Goal: Task Accomplishment & Management: Manage account settings

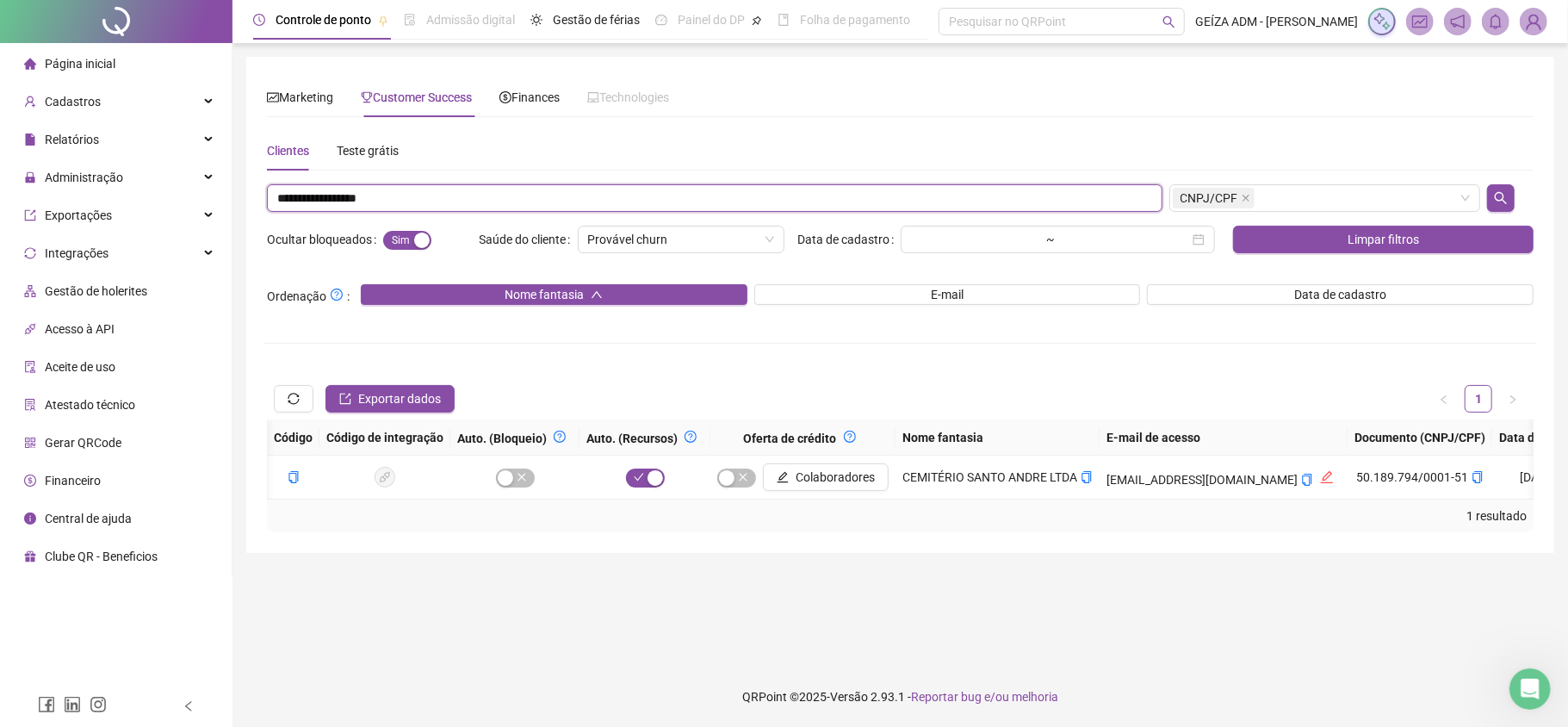
click at [350, 196] on input "**********" at bounding box center [715, 198] width 895 height 28
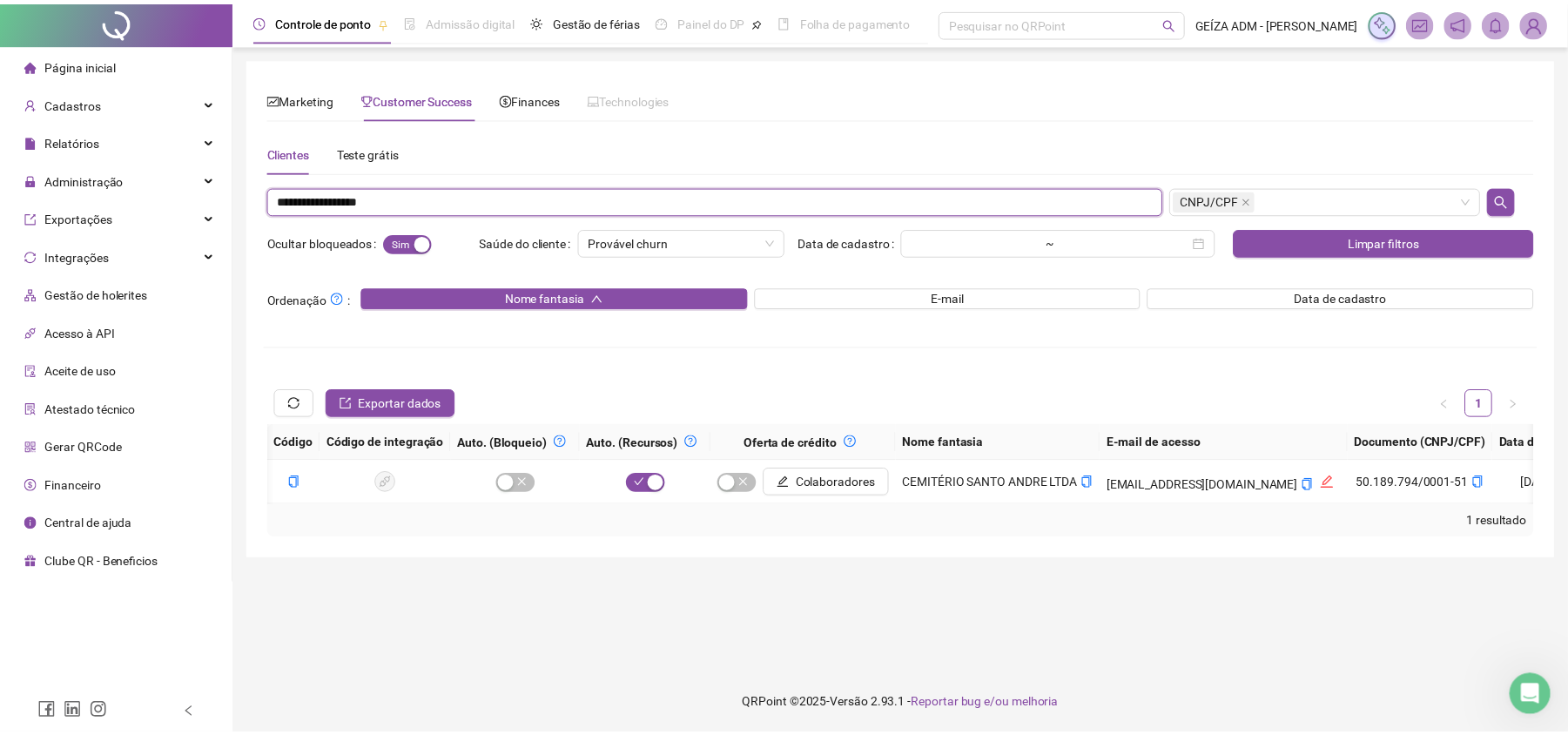
scroll to position [0, 1218]
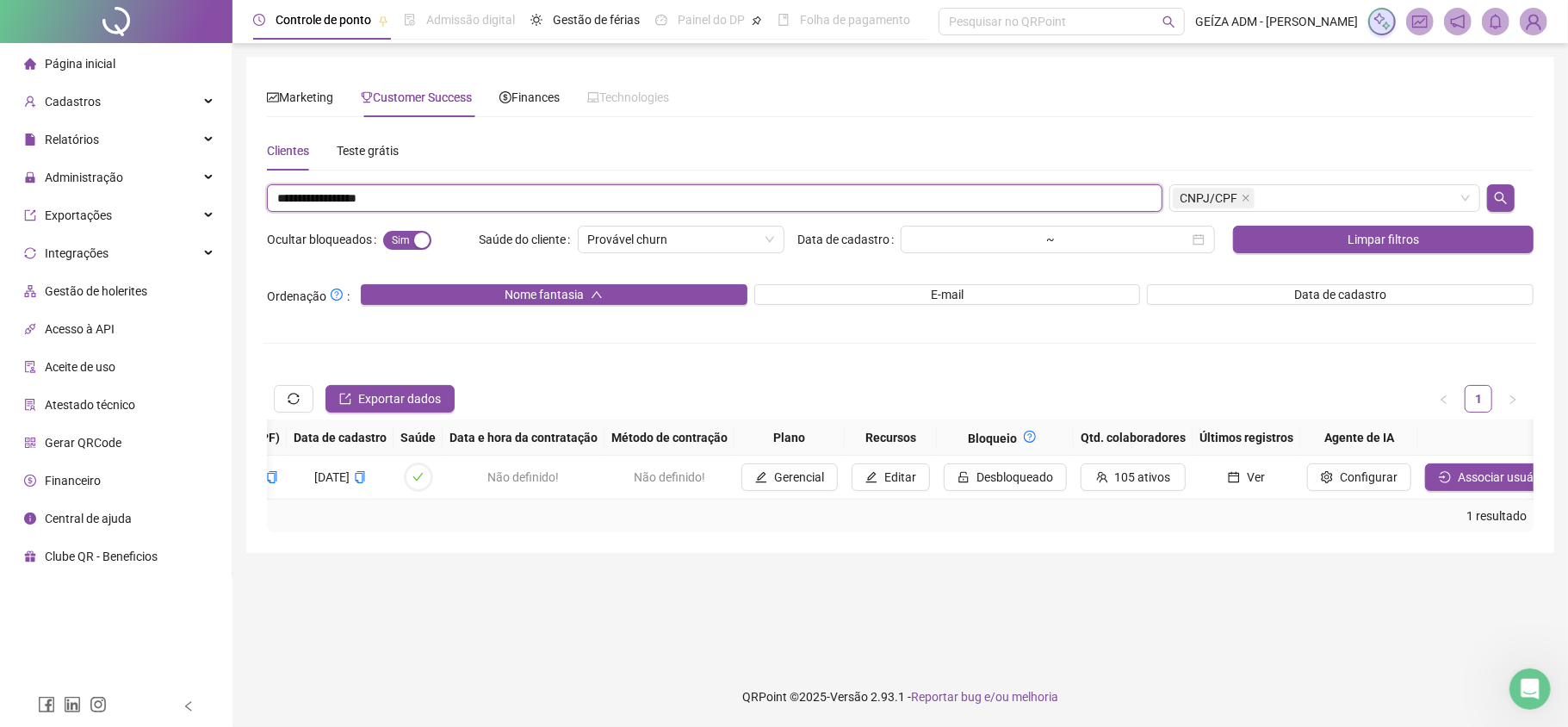
click at [350, 196] on input "**********" at bounding box center [715, 198] width 895 height 28
paste input "text"
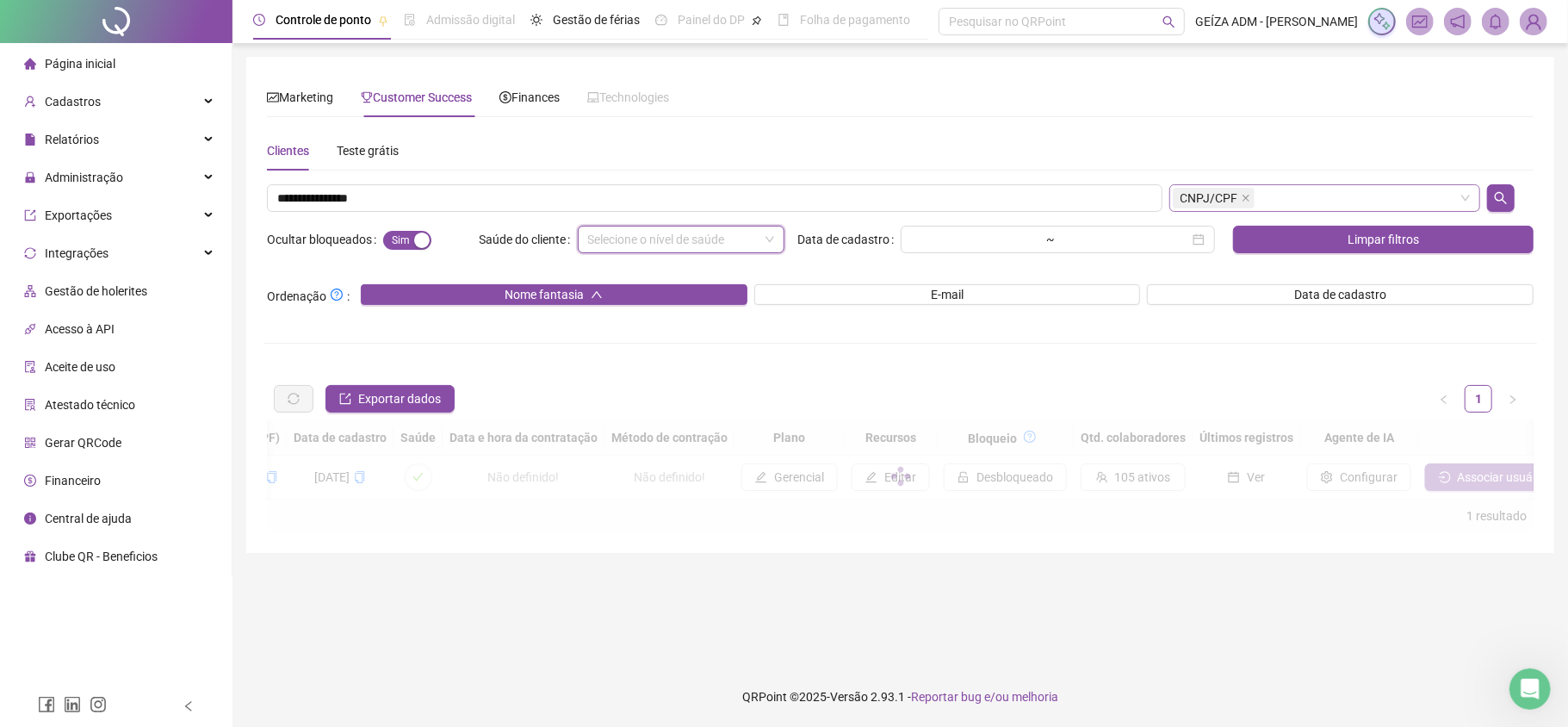
click at [1338, 193] on div "CNPJ/CPF" at bounding box center [1325, 198] width 312 height 28
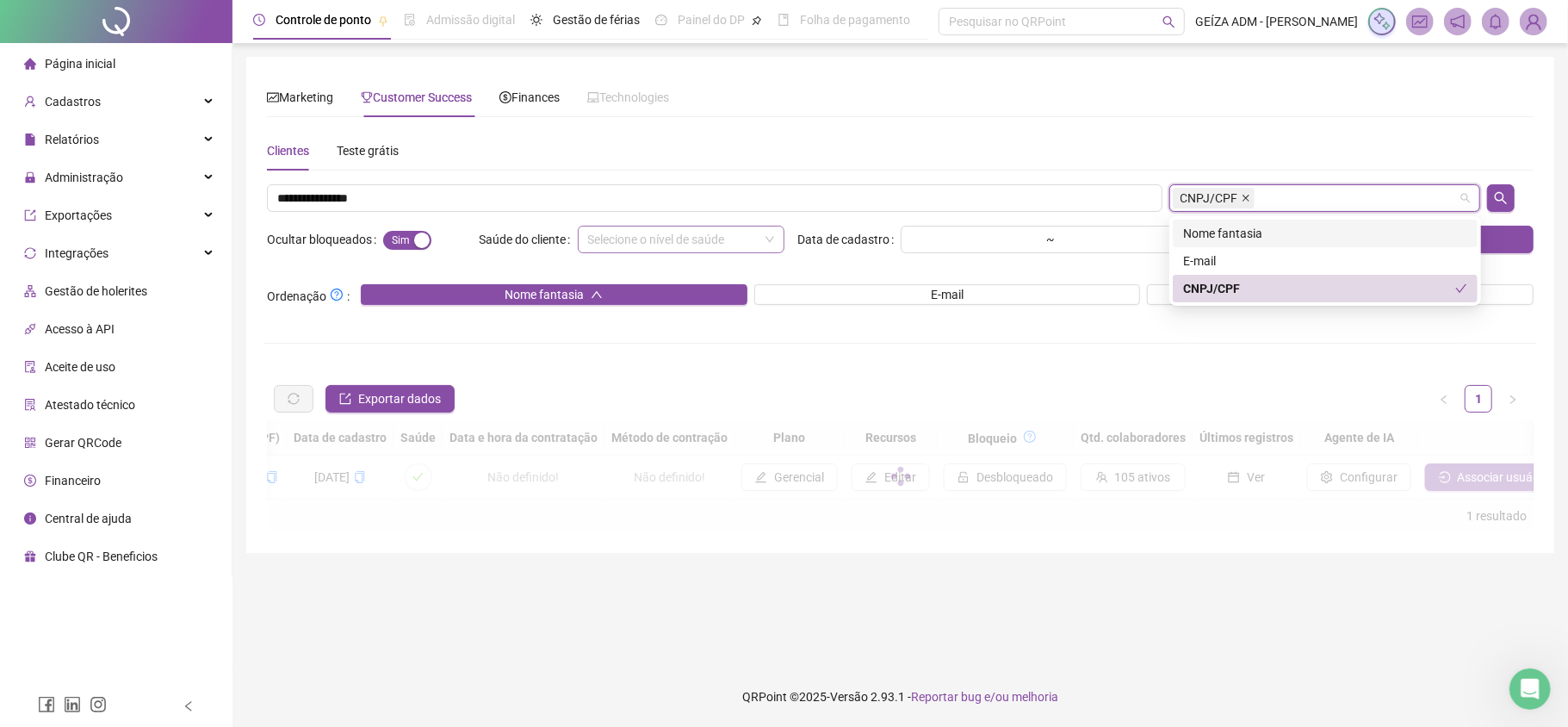
click at [1242, 204] on span at bounding box center [1246, 198] width 8 height 18
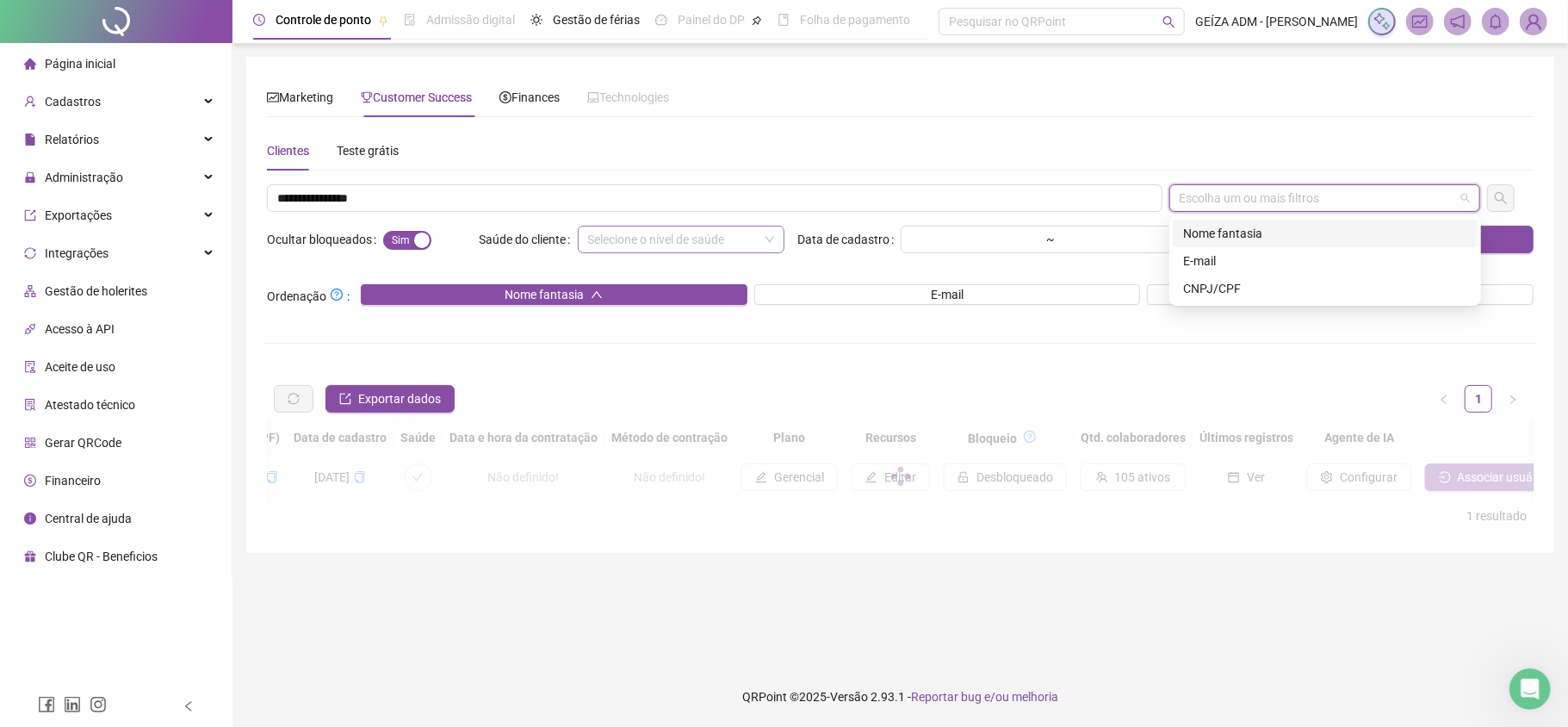
click at [1244, 228] on div "Nome fantasia" at bounding box center [1325, 233] width 284 height 18
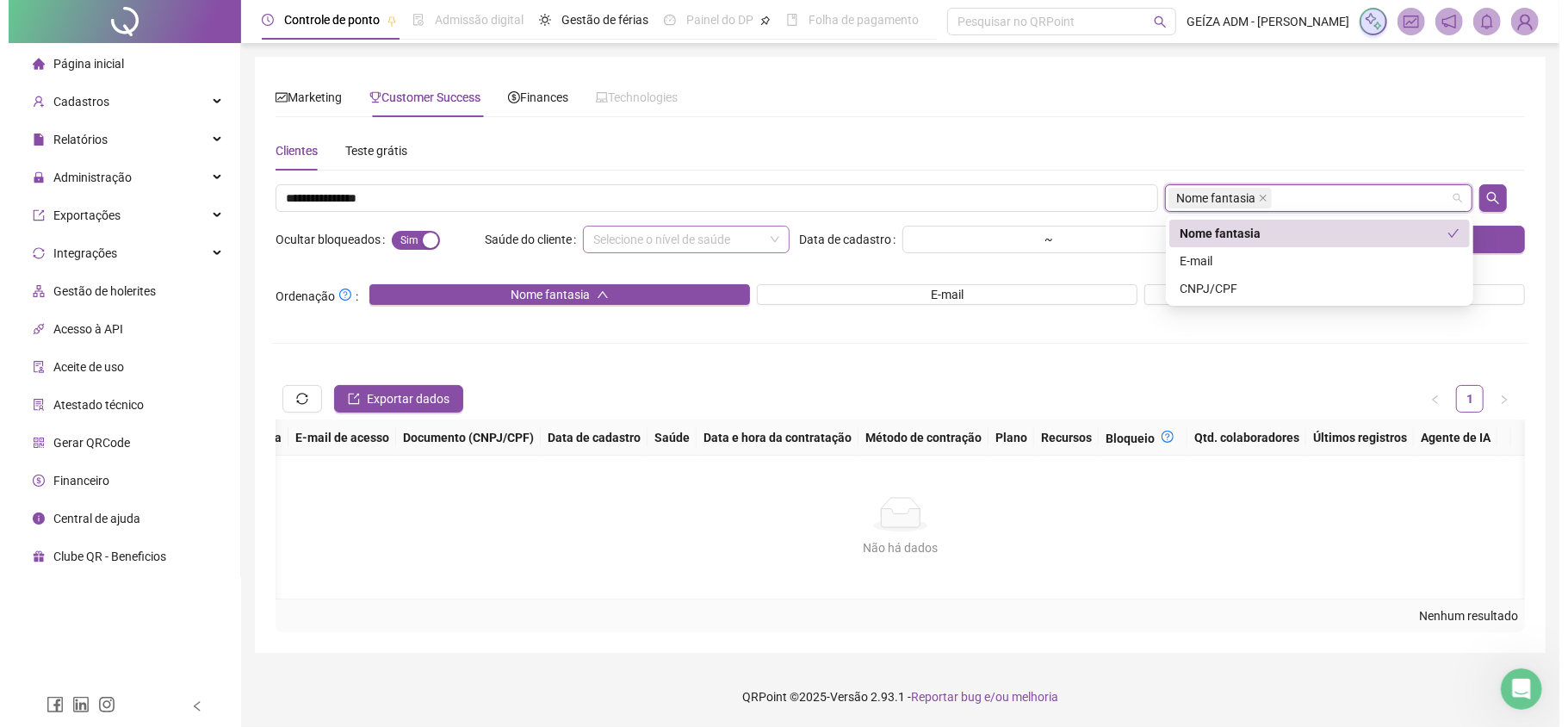
scroll to position [0, 632]
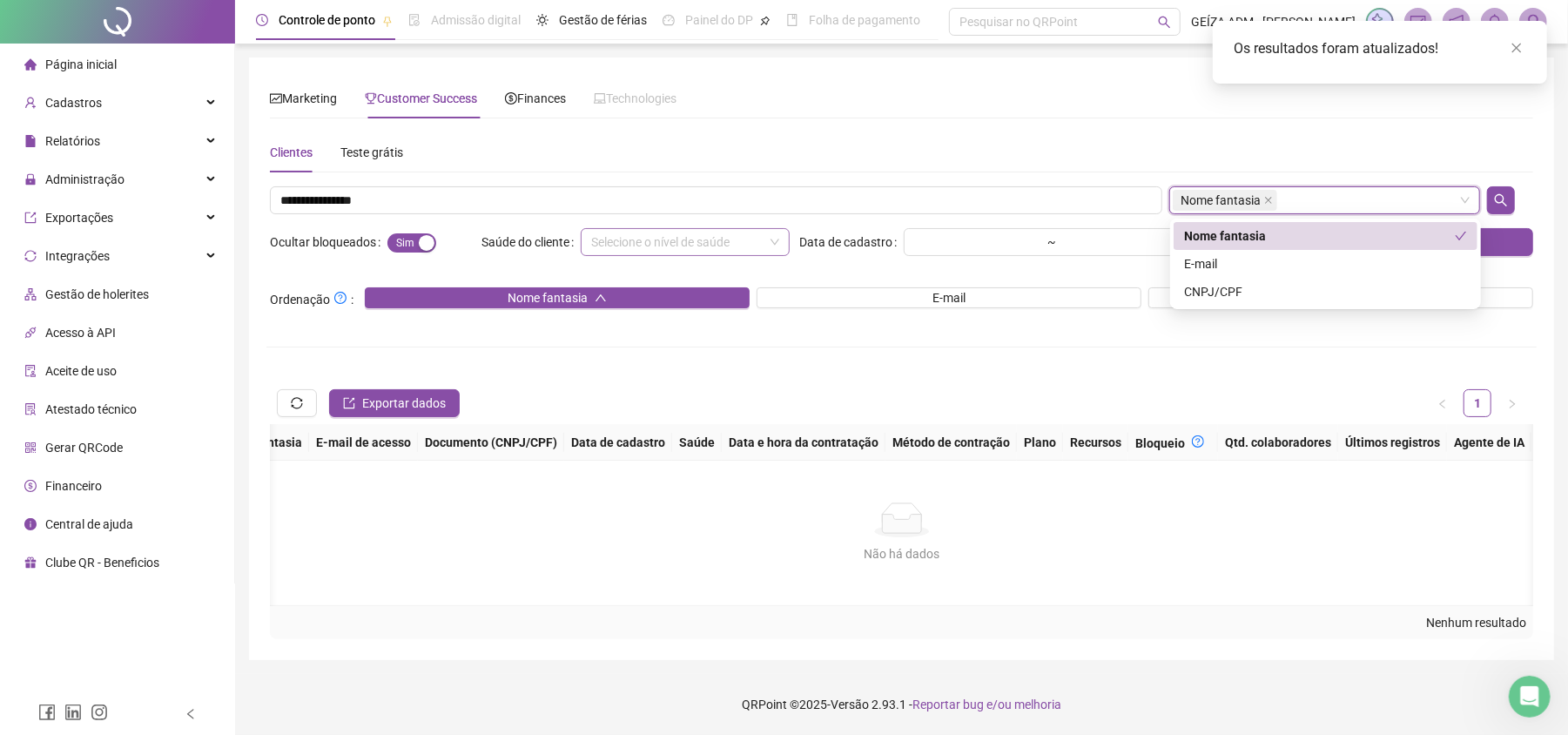
click at [1526, 189] on div at bounding box center [1509, 200] width 53 height 28
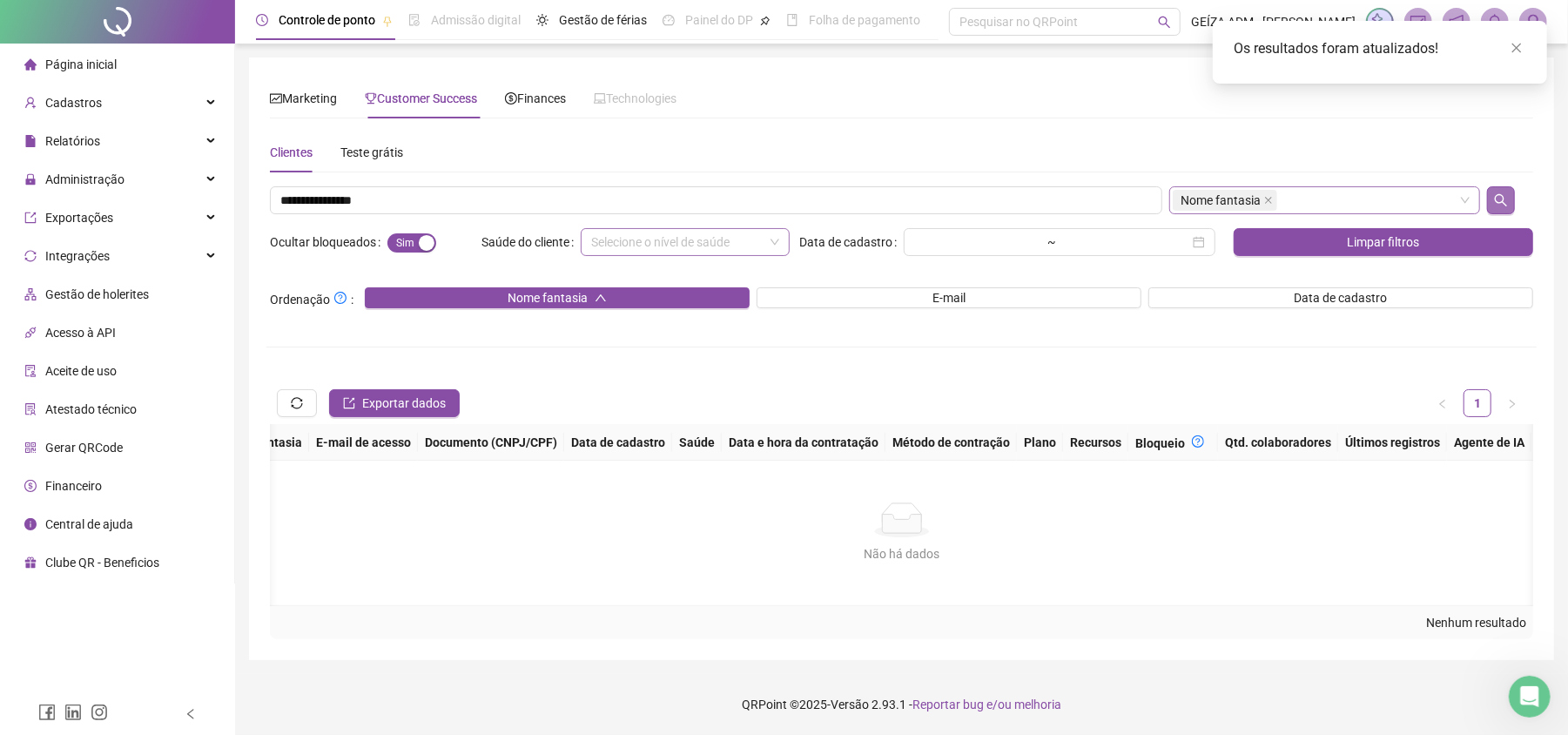
click at [1497, 195] on icon "search" at bounding box center [1501, 200] width 12 height 12
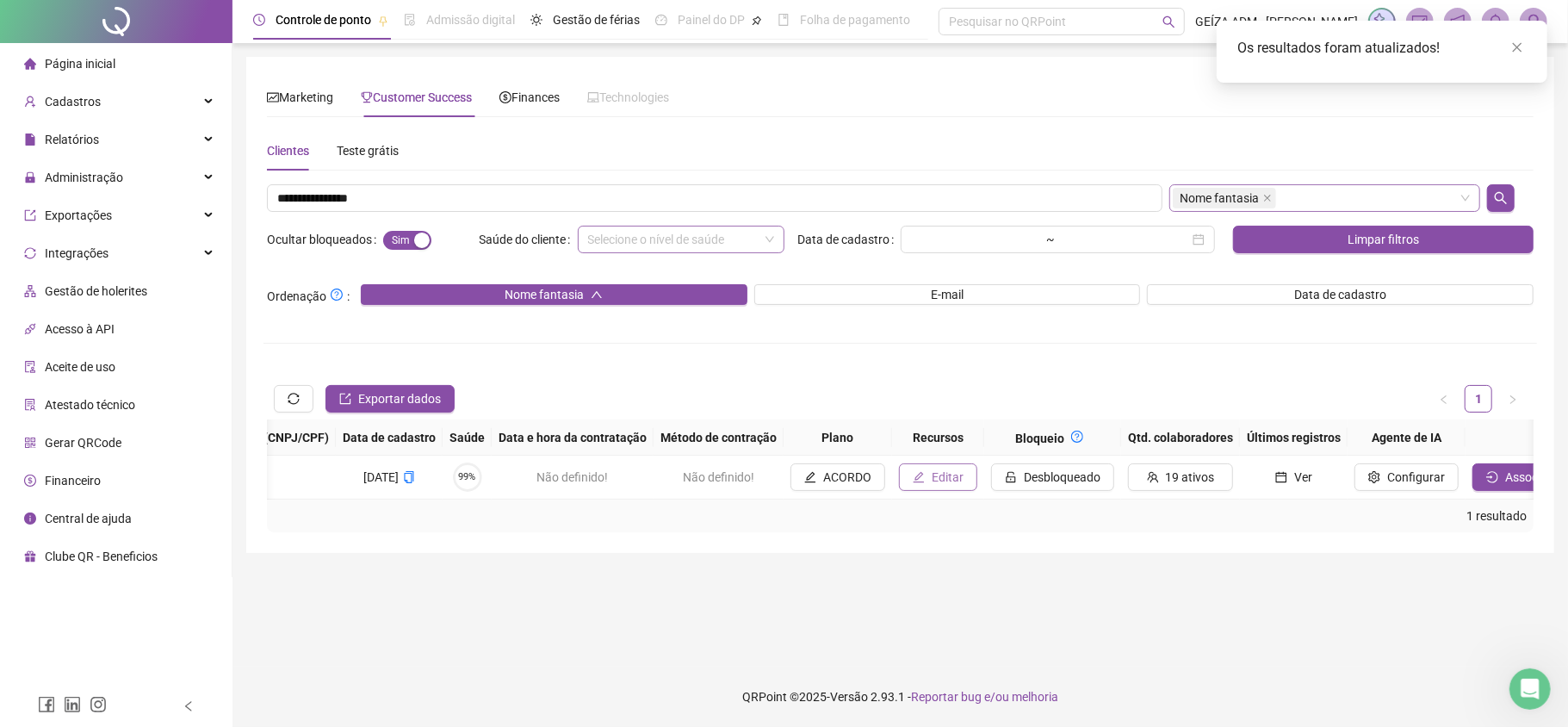
scroll to position [0, 1093]
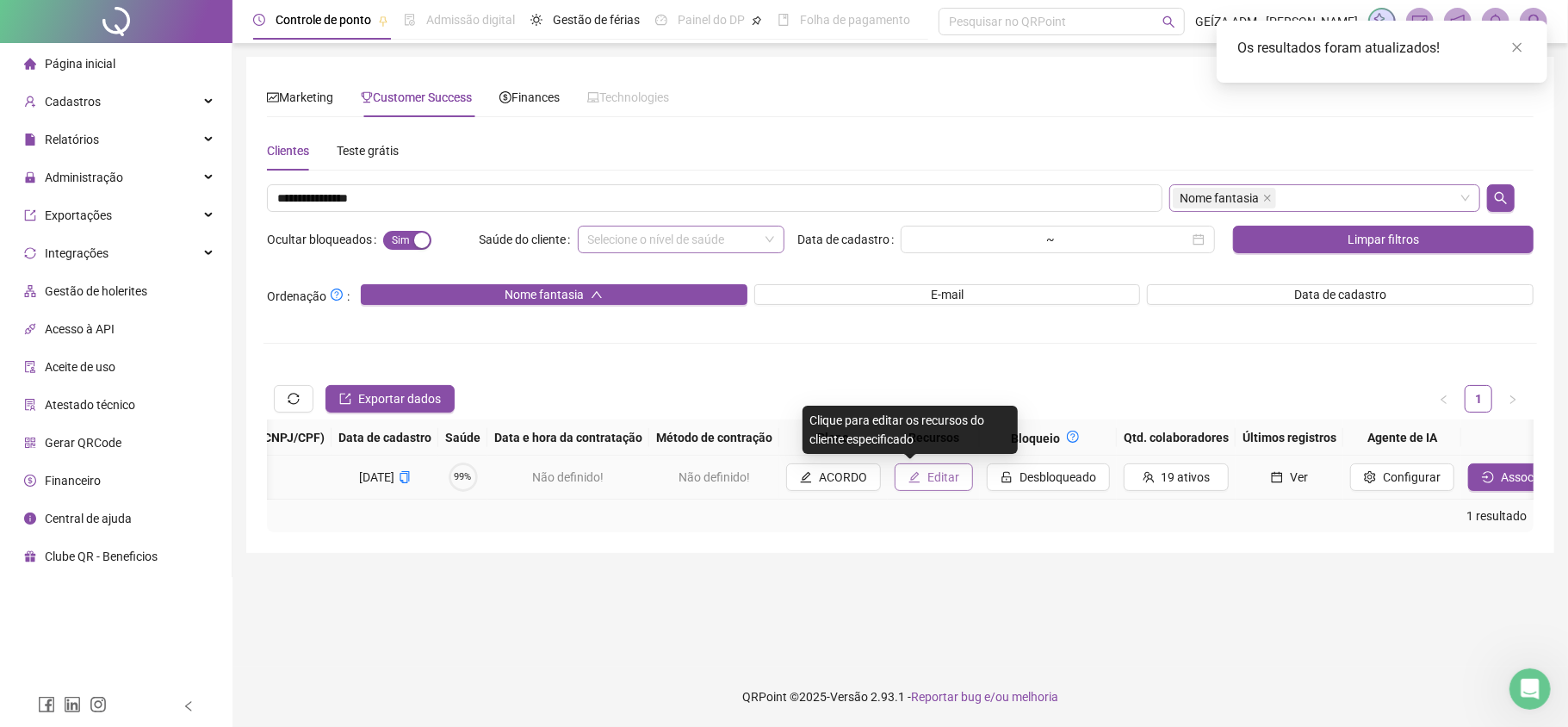
click at [901, 475] on button "Editar" at bounding box center [933, 477] width 79 height 28
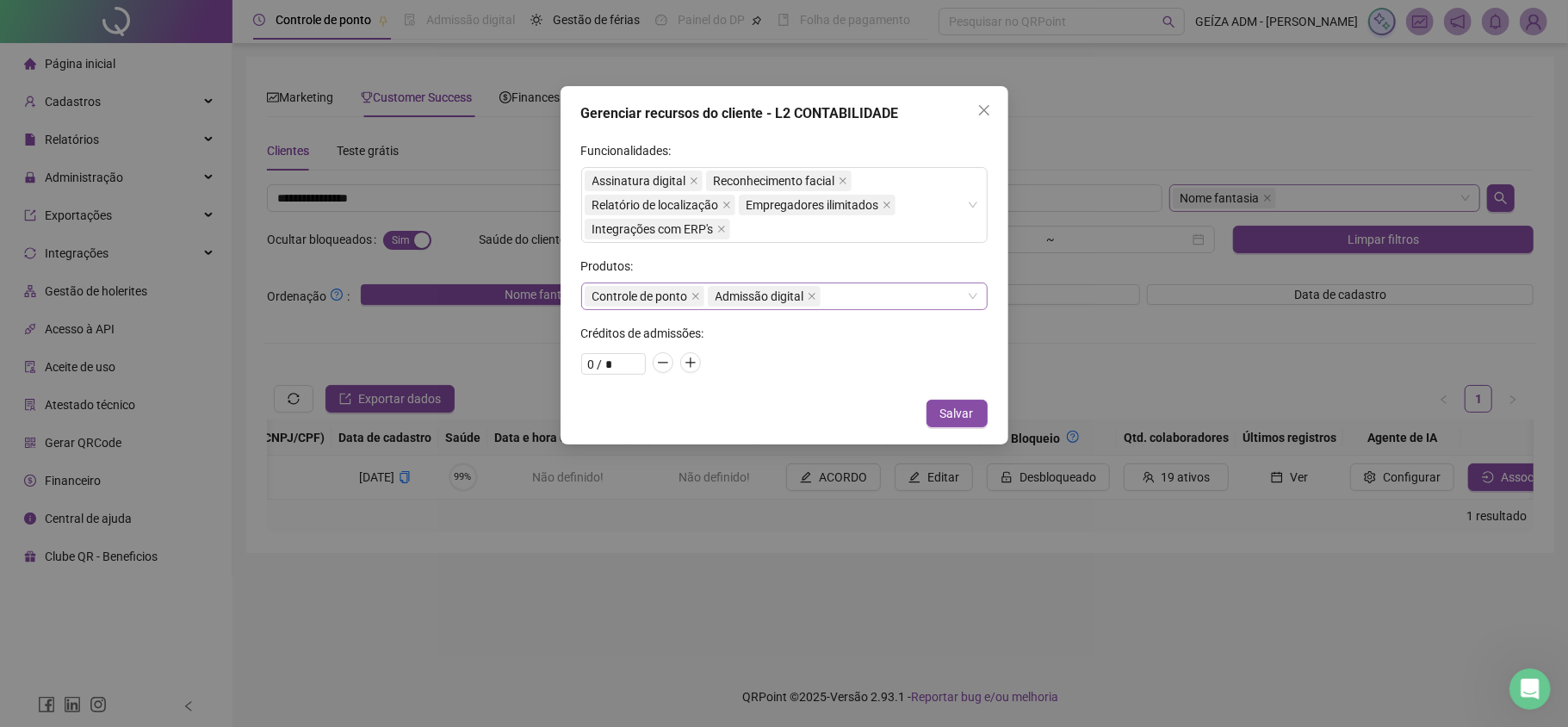
click at [852, 294] on div "Controle de ponto Admissão digital" at bounding box center [784, 296] width 406 height 28
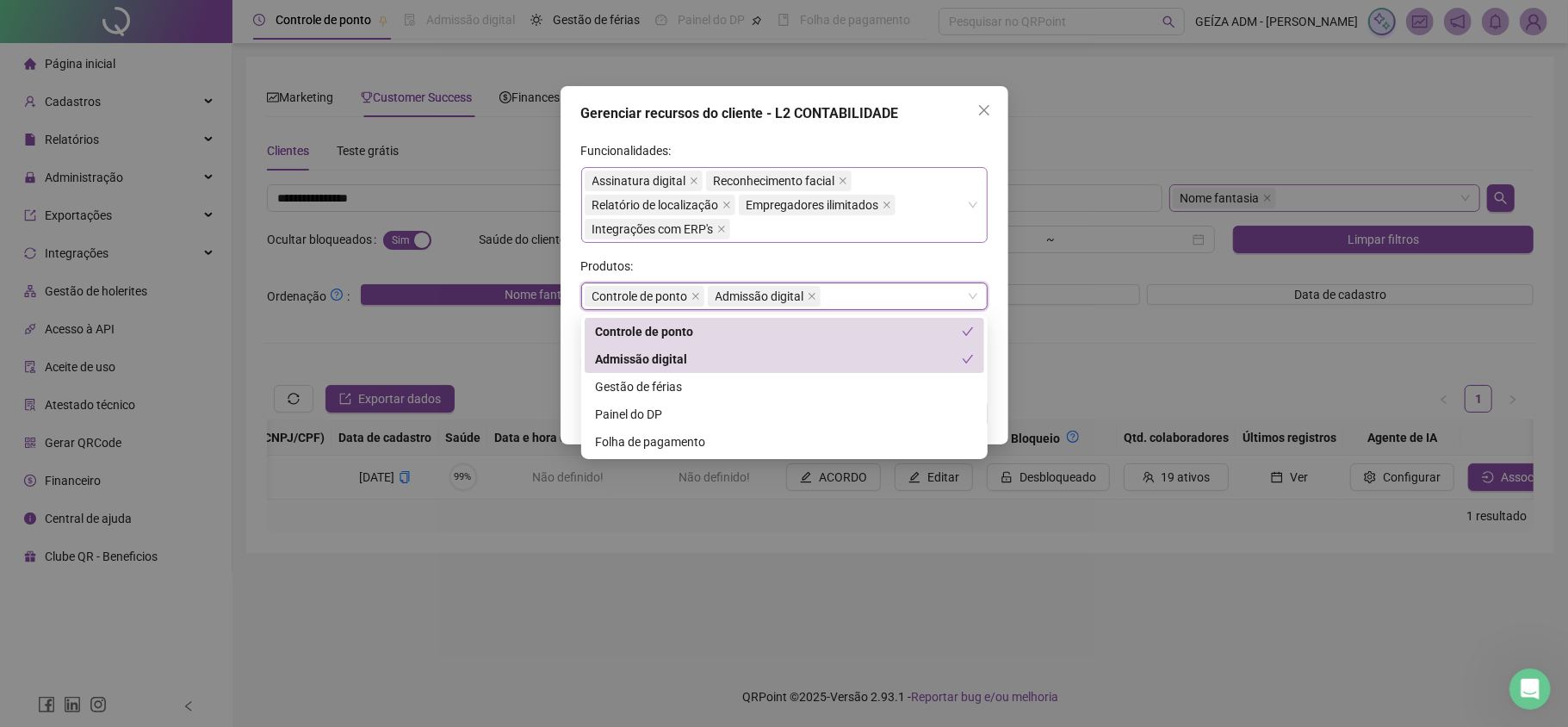
click at [783, 229] on div "Assinatura digital Reconhecimento facial Relatório de localização Empregadores …" at bounding box center [775, 204] width 381 height 72
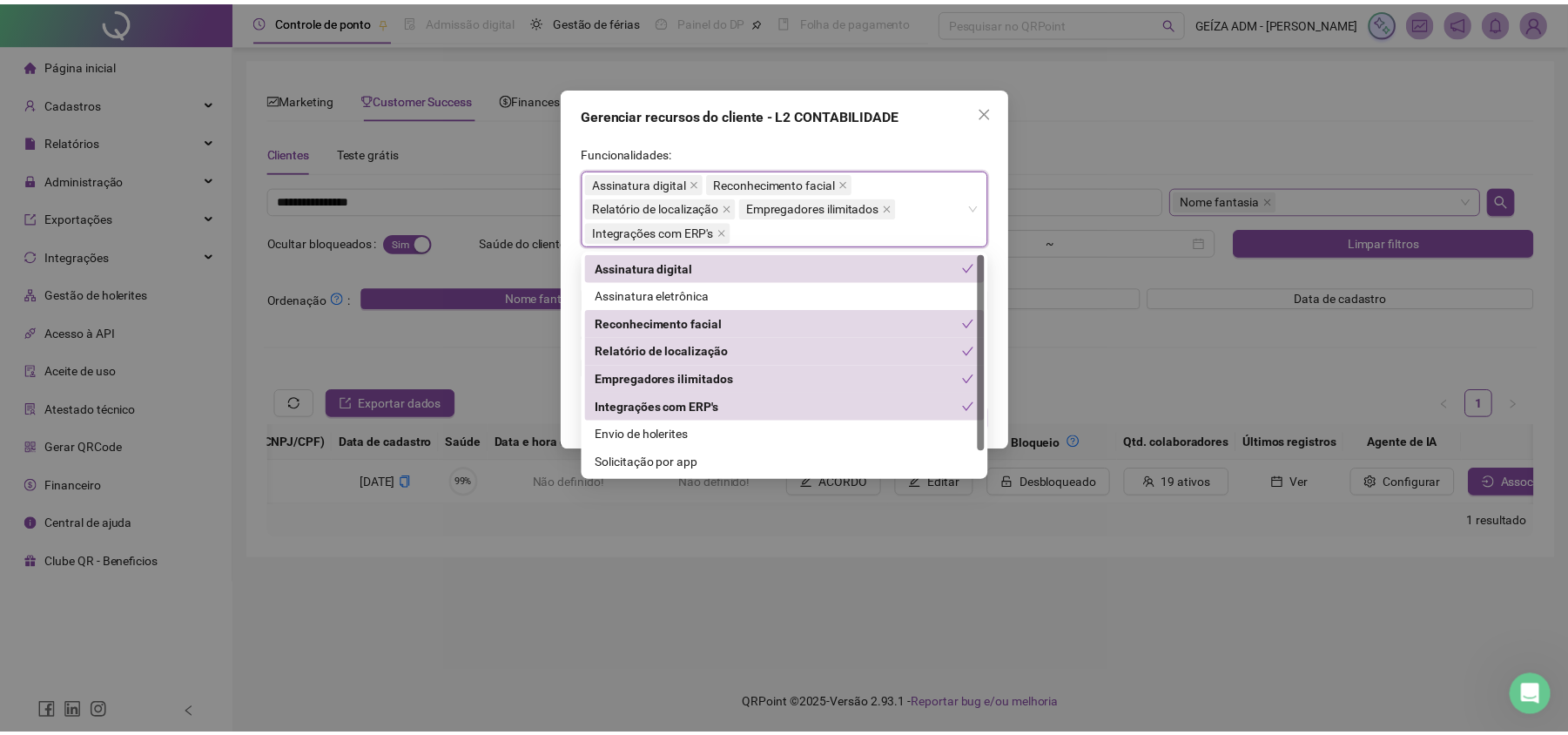
scroll to position [28, 0]
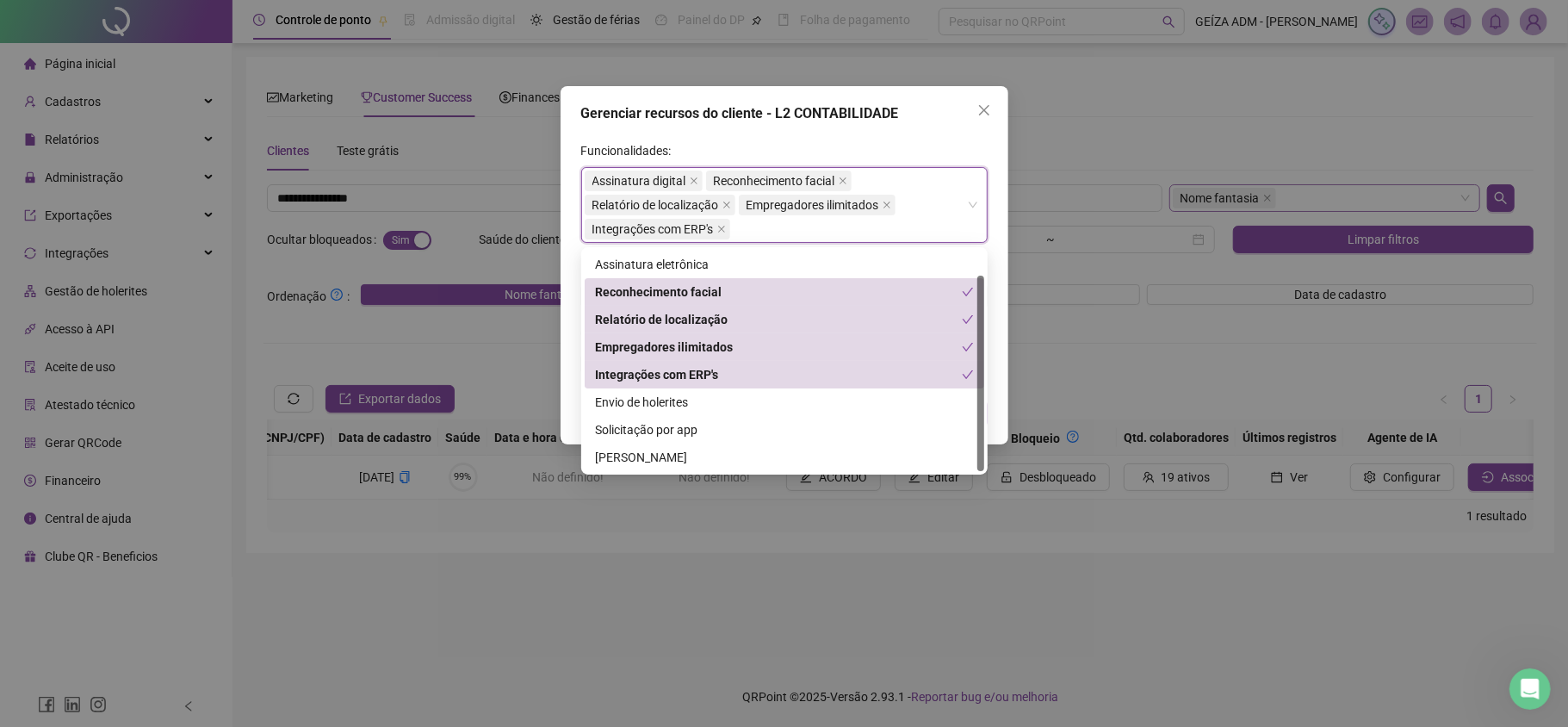
click at [731, 386] on div "Integrações com ERP's" at bounding box center [784, 375] width 400 height 28
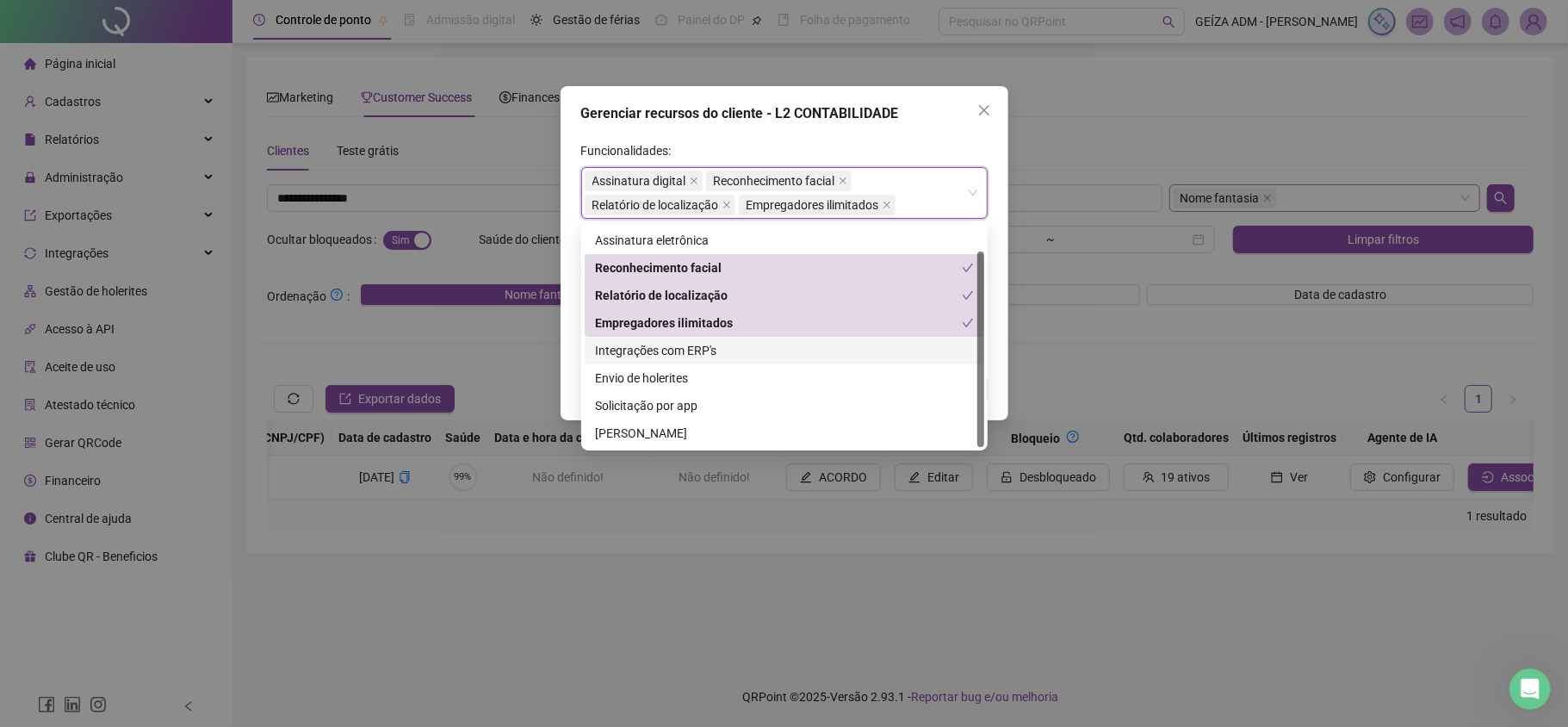
click at [721, 360] on div "Integrações com ERP's" at bounding box center [784, 351] width 400 height 28
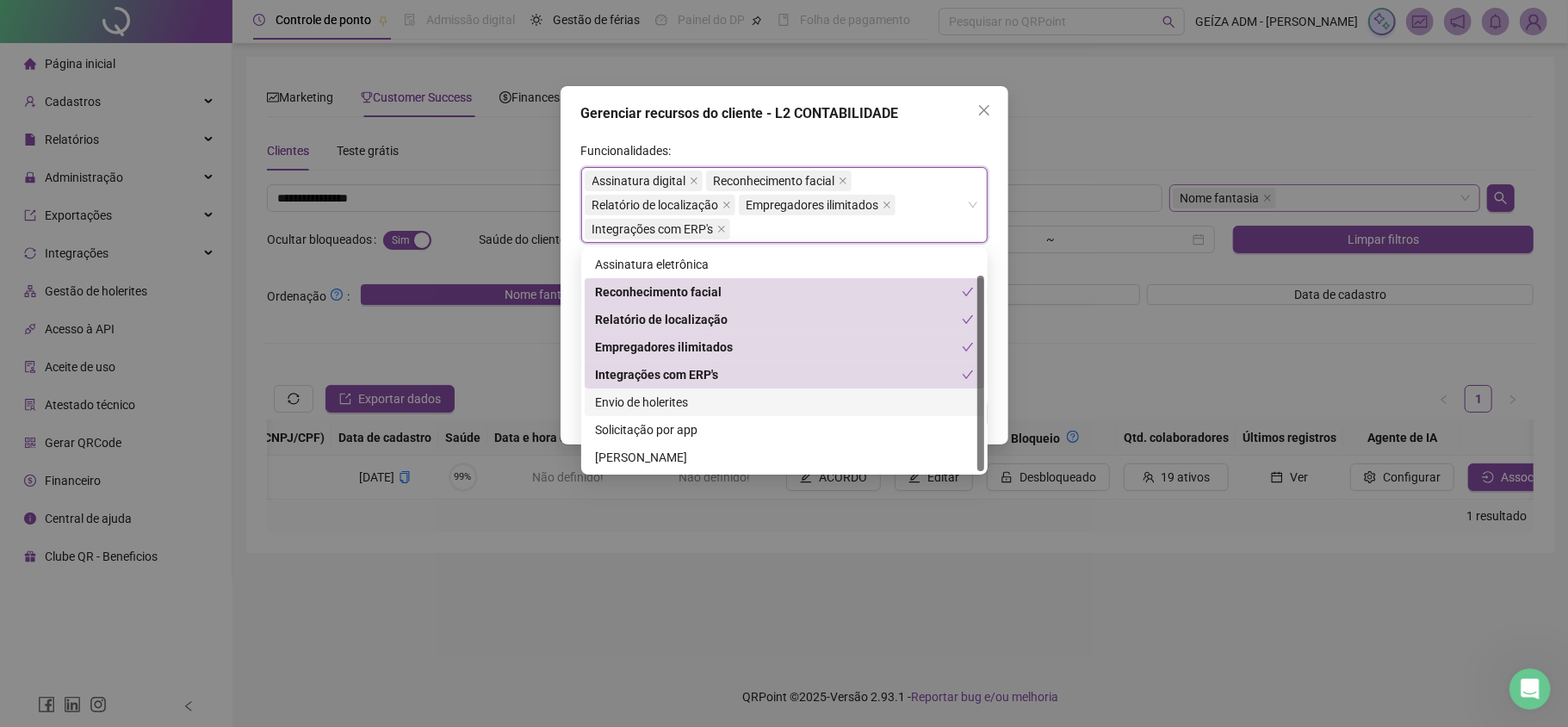
click at [717, 400] on div "Envio de holerites" at bounding box center [784, 402] width 379 height 18
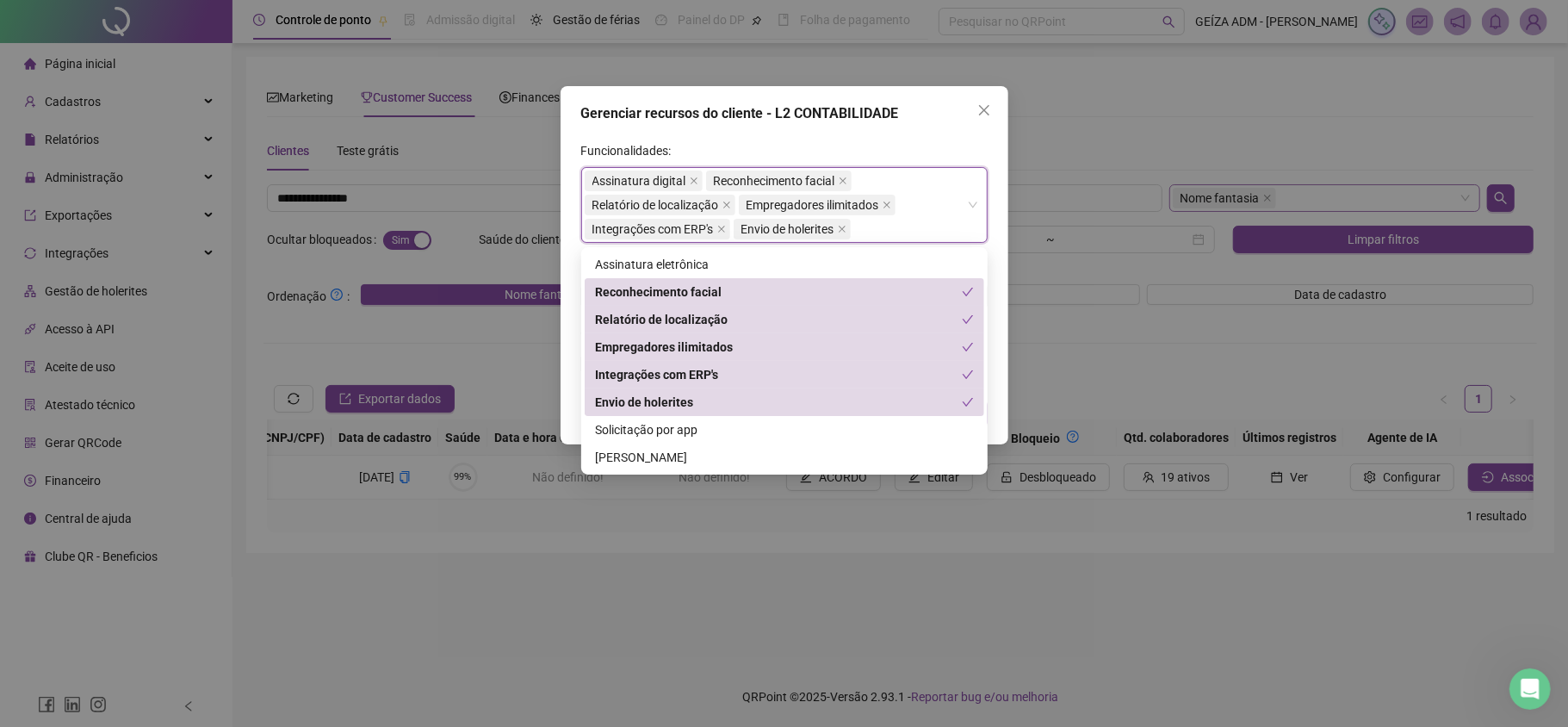
click at [1000, 324] on div "Gerenciar recursos do cliente - L2 CONTABILIDADE Funcionalidades: Assinatura di…" at bounding box center [784, 265] width 448 height 358
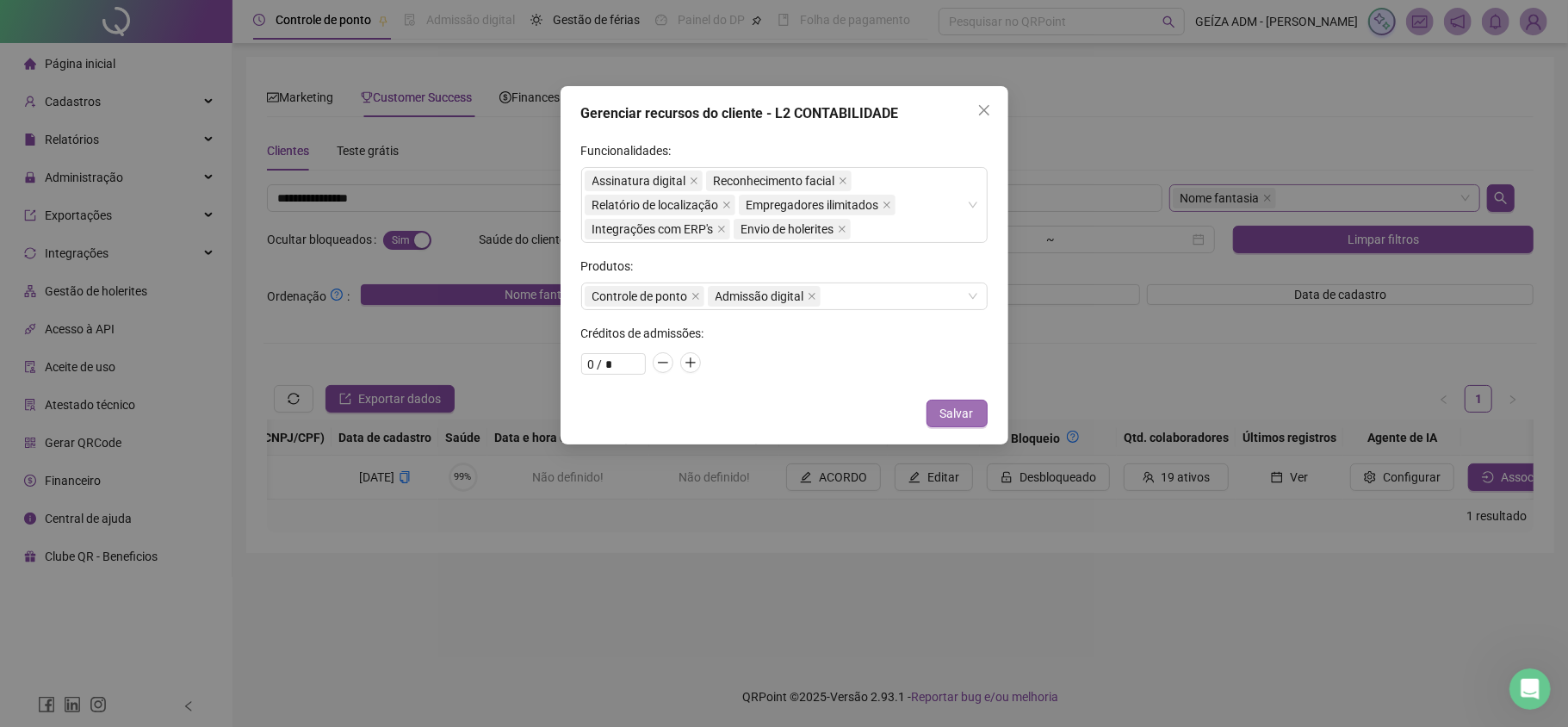
click at [963, 418] on span "Salvar" at bounding box center [957, 413] width 33 height 18
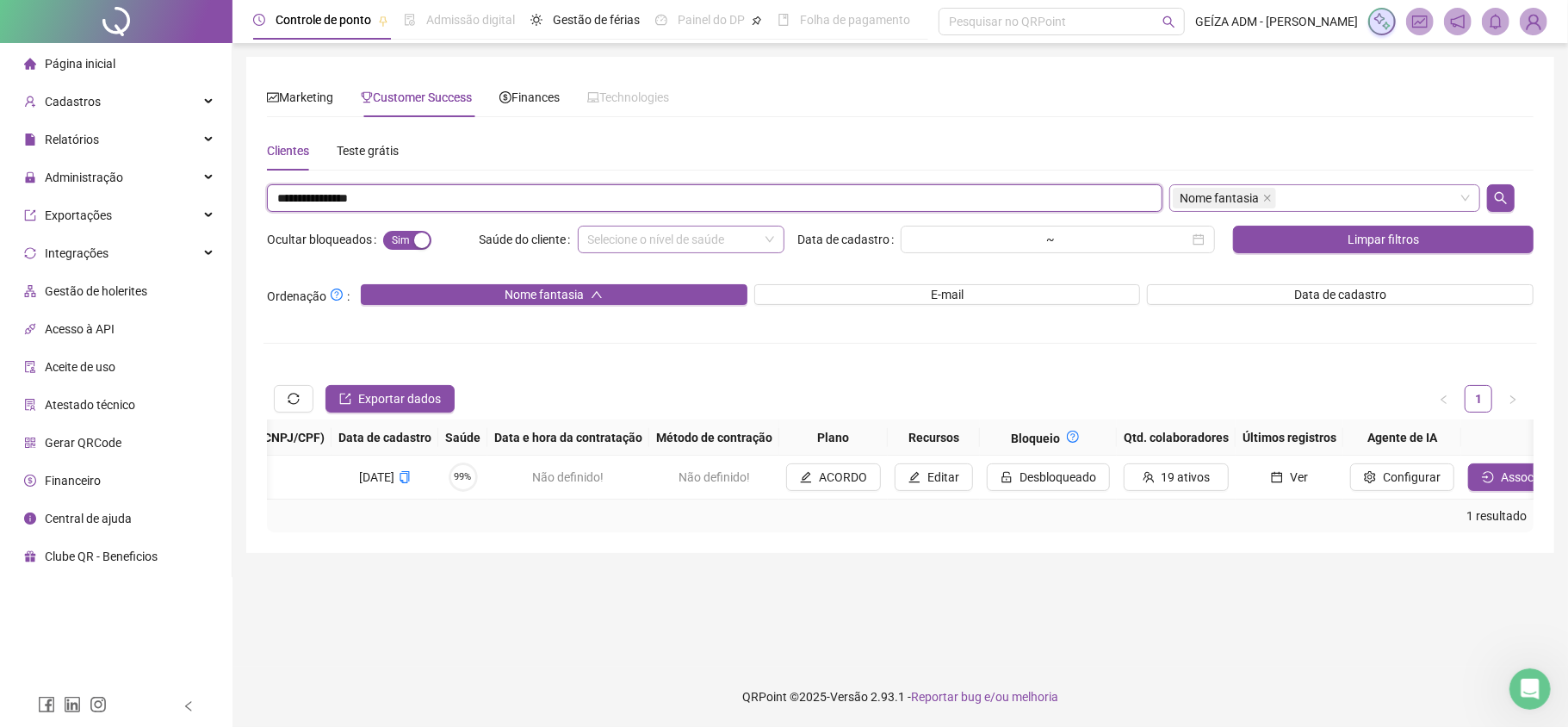
click at [317, 203] on input "**********" at bounding box center [715, 198] width 895 height 28
paste input "**"
type input "**********"
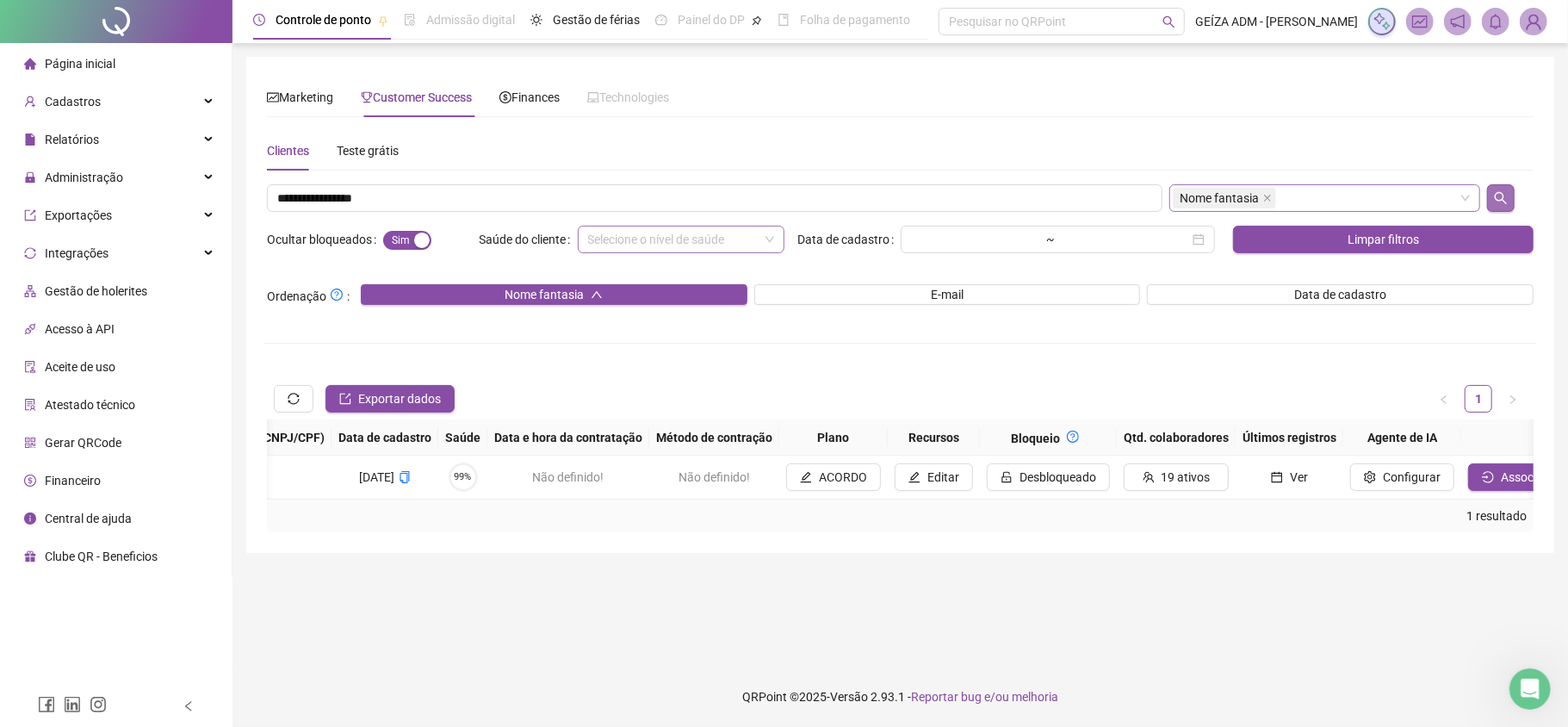
click at [1505, 193] on icon "search" at bounding box center [1500, 198] width 14 height 14
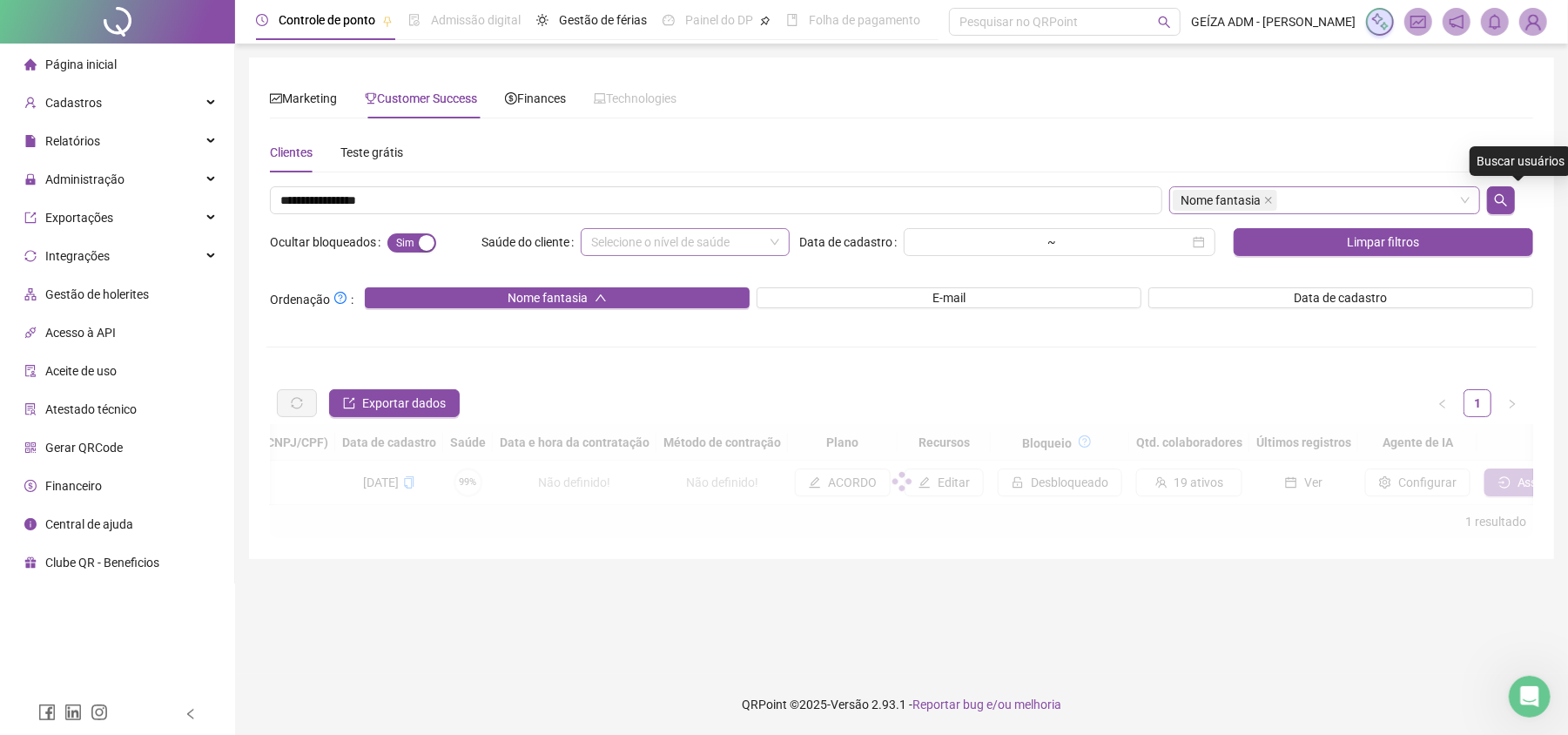
scroll to position [0, 639]
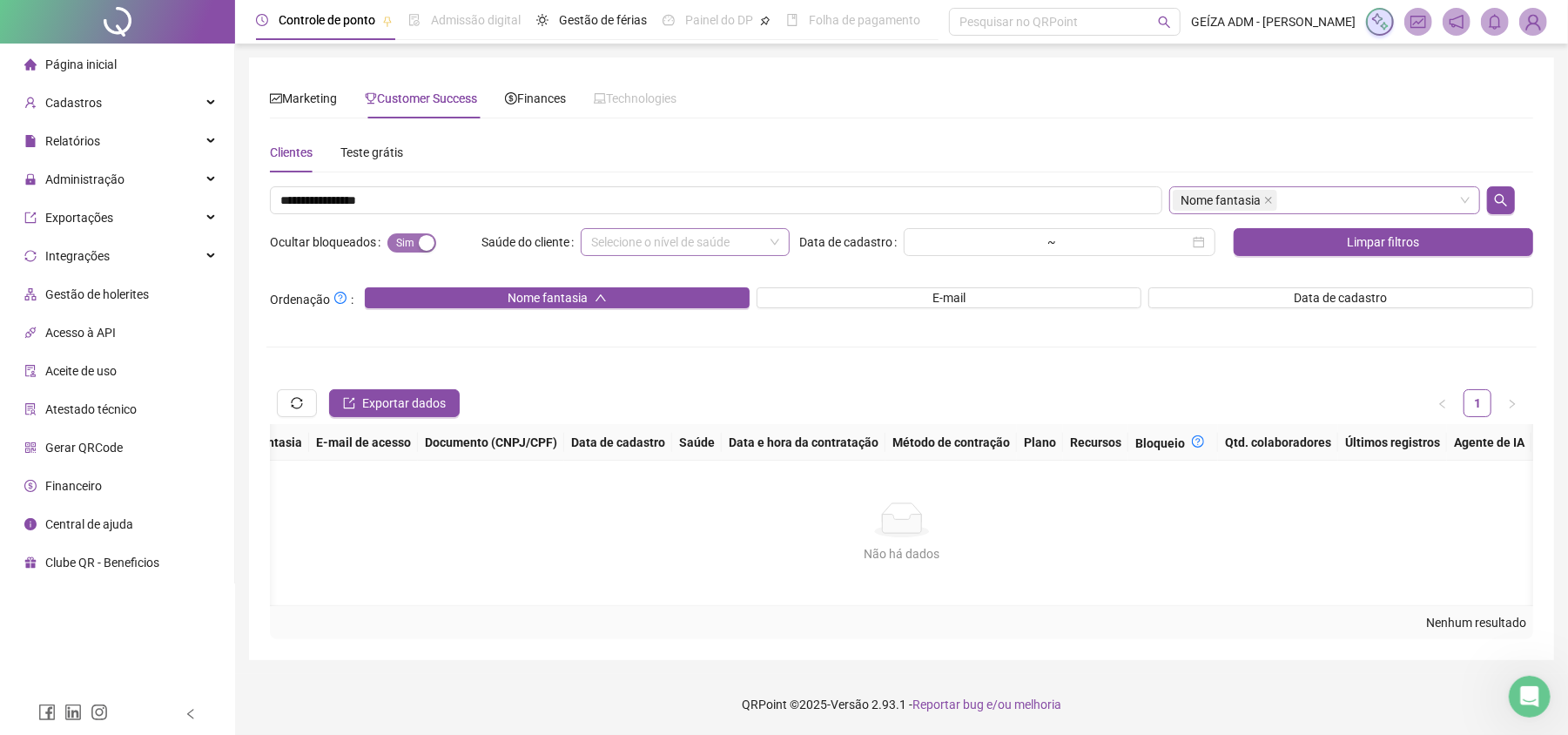
click at [410, 238] on span "Sim Não" at bounding box center [411, 243] width 49 height 19
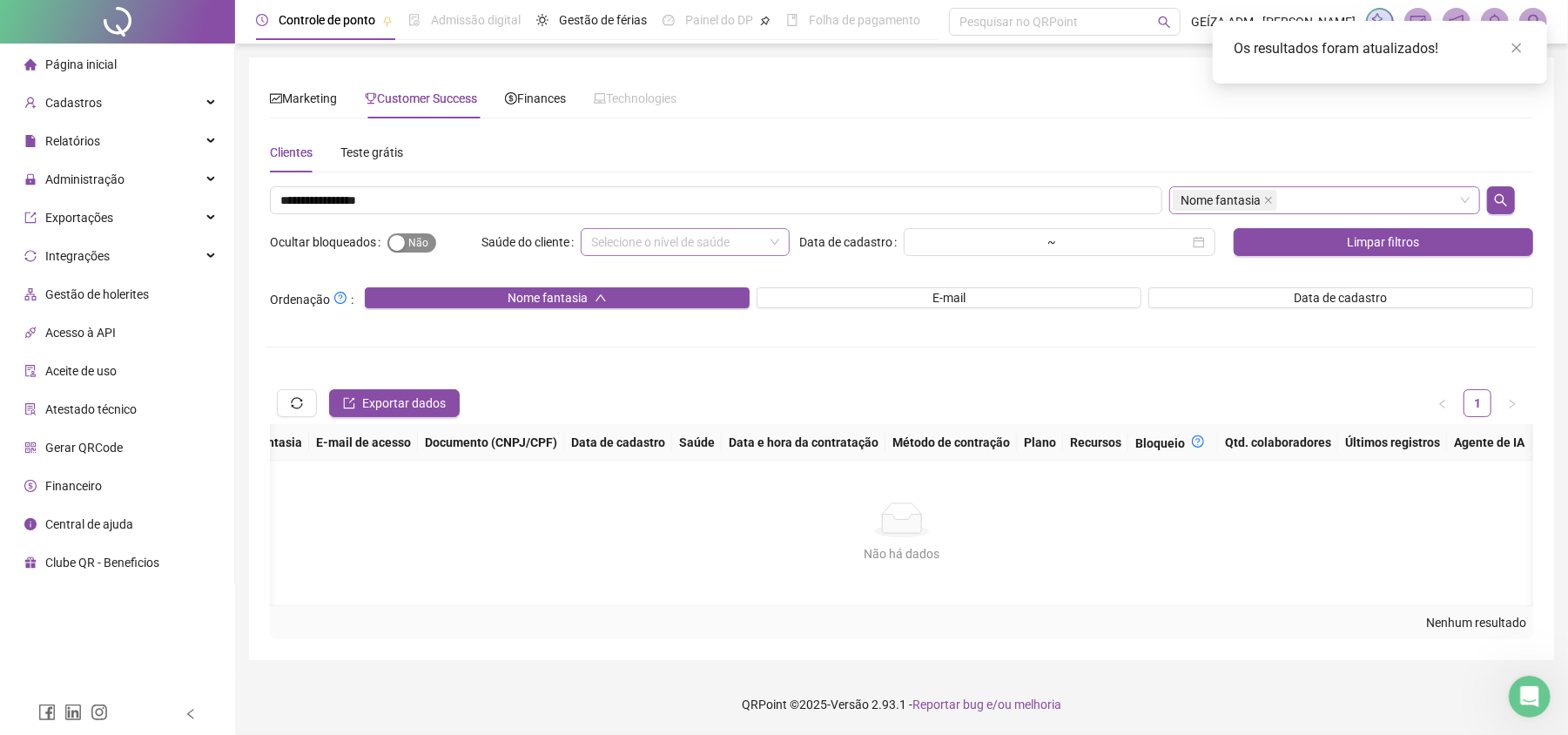
click at [410, 238] on span "Sim Não" at bounding box center [411, 243] width 49 height 19
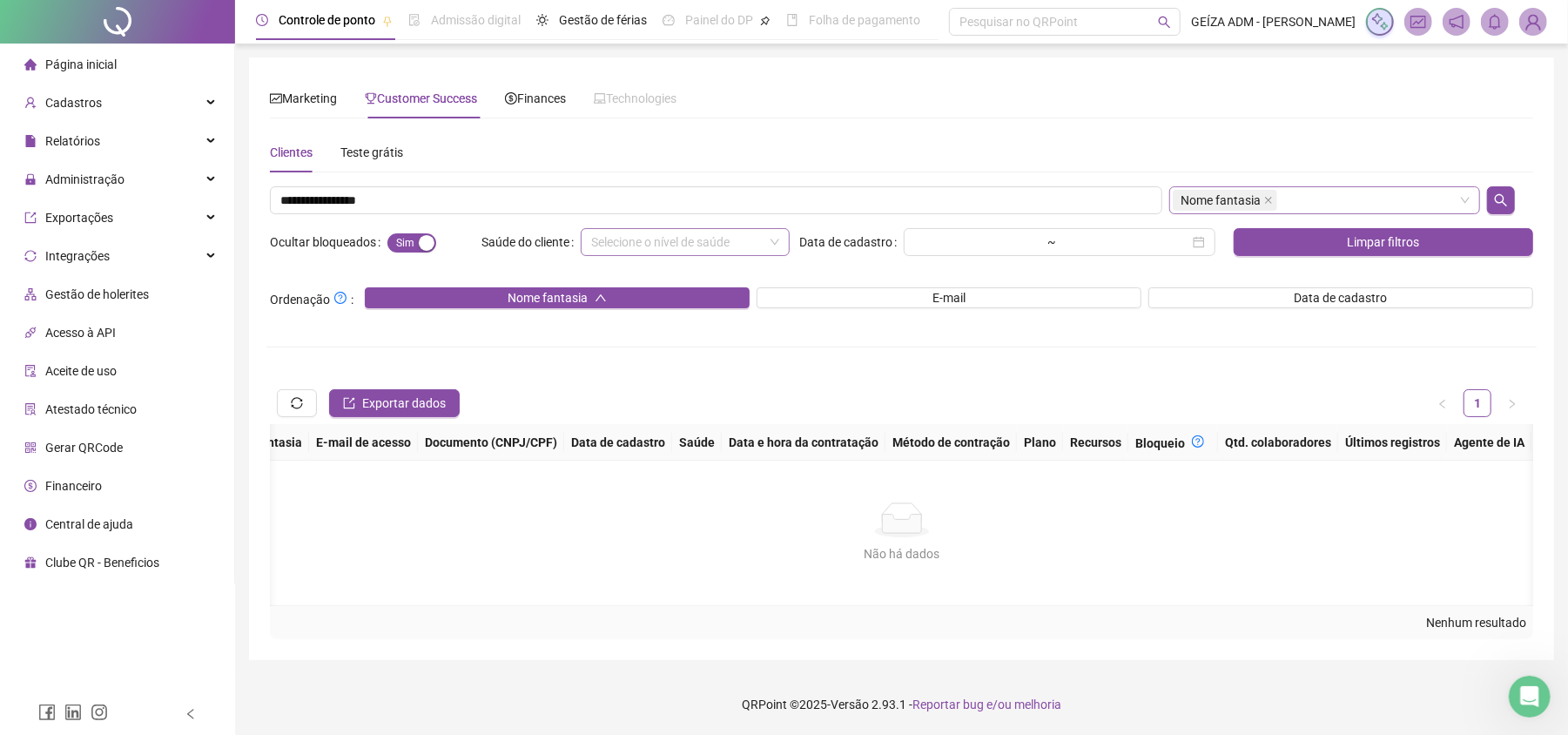
click at [103, 517] on span "Central de ajuda" at bounding box center [89, 524] width 88 height 14
